Goal: Navigation & Orientation: Understand site structure

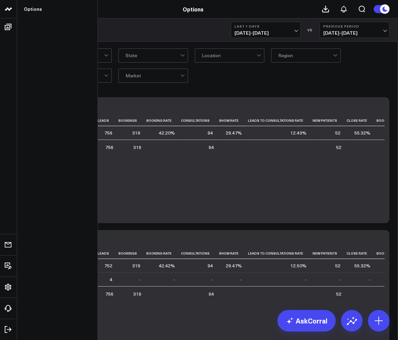
click at [7, 7] on icon at bounding box center [8, 9] width 8 height 8
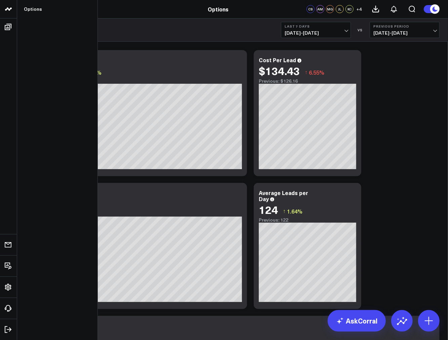
click at [8, 7] on icon at bounding box center [8, 9] width 8 height 8
